Goal: Transaction & Acquisition: Purchase product/service

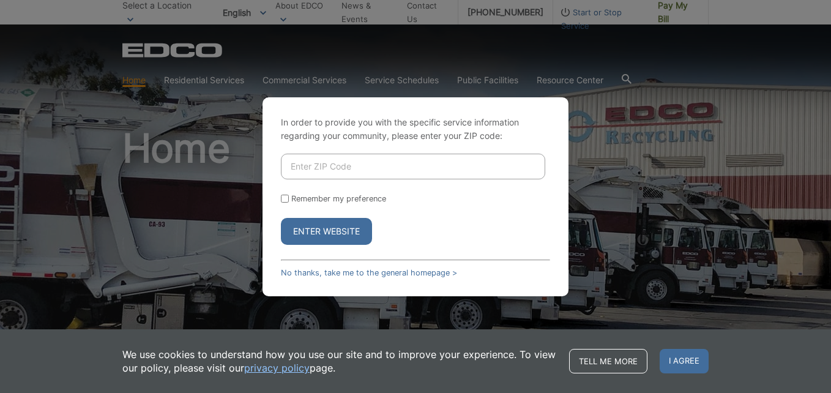
click at [322, 154] on input "Enter ZIP Code" at bounding box center [413, 167] width 264 height 26
type input "91901"
click at [317, 232] on button "Enter Website" at bounding box center [326, 231] width 91 height 27
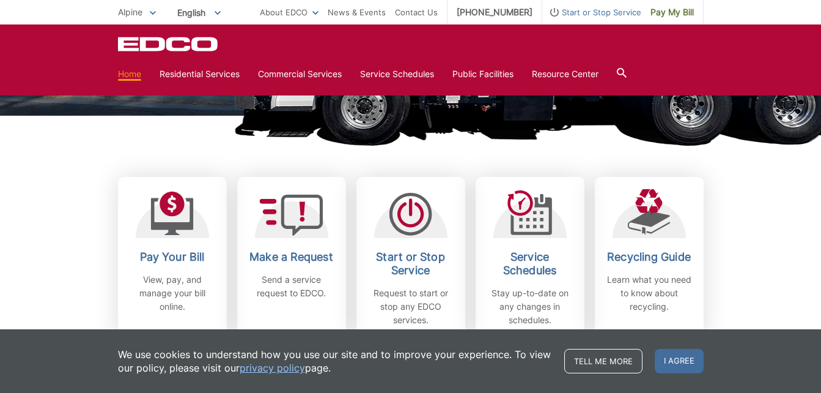
scroll to position [306, 0]
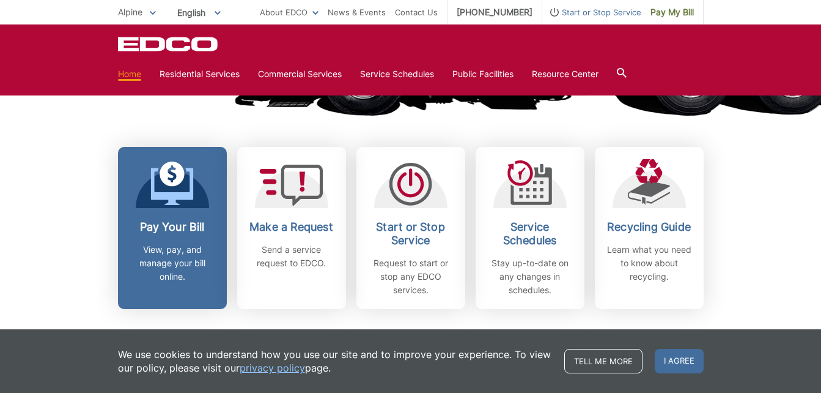
click at [161, 185] on icon at bounding box center [171, 183] width 43 height 44
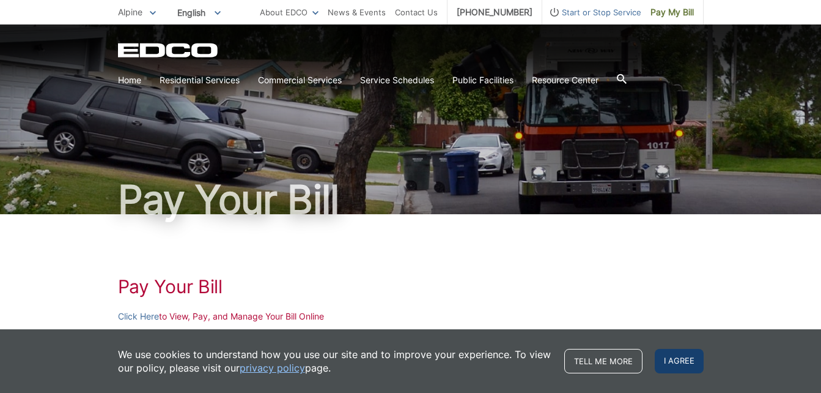
click at [696, 356] on span "I agree" at bounding box center [679, 361] width 49 height 24
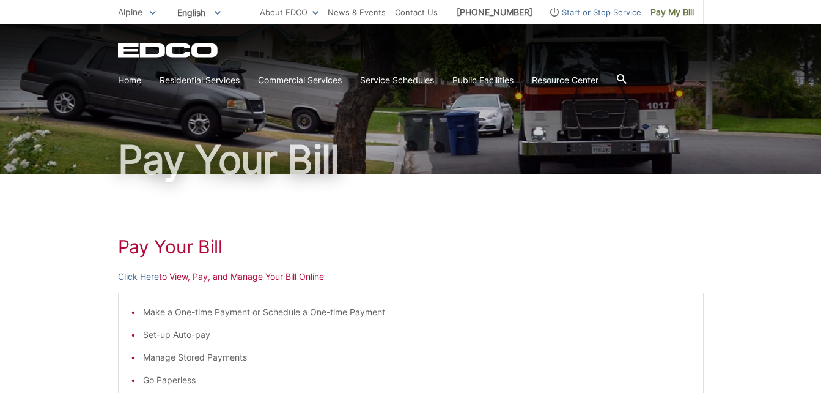
scroll to position [61, 0]
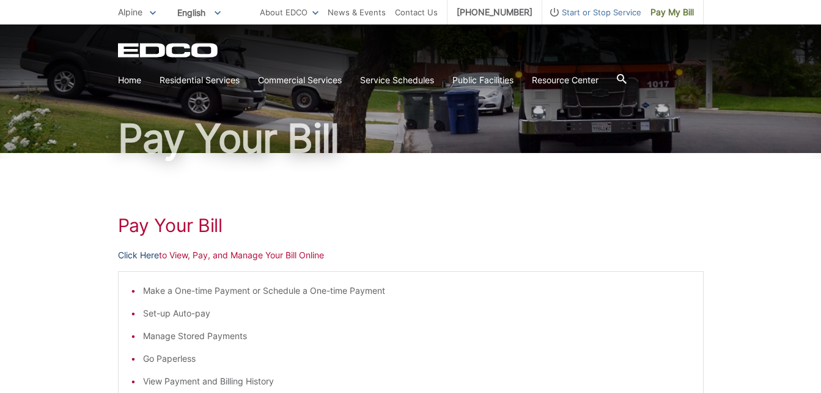
click at [134, 256] on link "Click Here" at bounding box center [138, 254] width 41 height 13
